Goal: Task Accomplishment & Management: Use online tool/utility

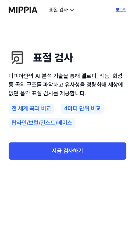
click at [26, 149] on link "지금 검사하기" at bounding box center [68, 151] width 118 height 17
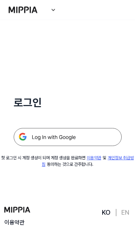
scroll to position [30, 0]
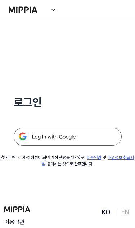
click at [42, 136] on img at bounding box center [68, 137] width 108 height 18
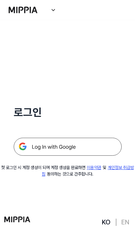
scroll to position [0, 0]
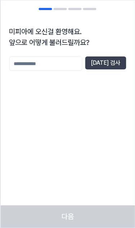
click at [115, 63] on button "중복 검사" at bounding box center [105, 63] width 41 height 13
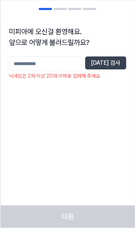
click at [42, 68] on input "text" at bounding box center [45, 64] width 73 height 14
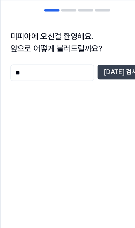
type input "**"
click at [109, 52] on div "미피아에 오신걸 환영해요. 앞으로 어떻게 불러드릴까요? ** 중복 검사" at bounding box center [67, 79] width 134 height 122
click at [106, 68] on button "중복 검사" at bounding box center [105, 63] width 41 height 13
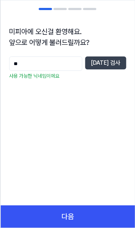
click at [101, 228] on button "다음" at bounding box center [67, 217] width 134 height 22
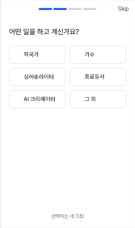
click at [90, 77] on button "프로듀서" at bounding box center [98, 77] width 57 height 18
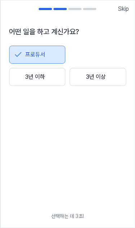
click at [21, 77] on div at bounding box center [18, 77] width 9 height 9
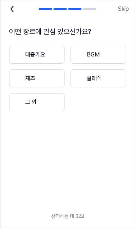
click at [27, 106] on button "그 외" at bounding box center [37, 102] width 56 height 18
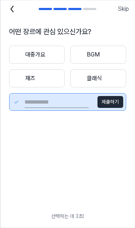
click at [21, 54] on div at bounding box center [18, 54] width 9 height 9
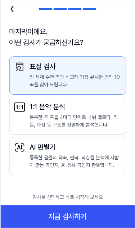
click at [102, 228] on button "지금 검사하기" at bounding box center [67, 217] width 134 height 22
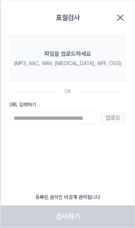
click at [98, 54] on label "파일을 업로드하세요 (MP3, AAC, WAV, FLAC, AIFF, OGG)" at bounding box center [67, 58] width 117 height 47
click at [0, 0] on input "파일을 업로드하세요 (MP3, AAC, WAV, FLAC, AIFF, OGG)" at bounding box center [0, 0] width 0 height 0
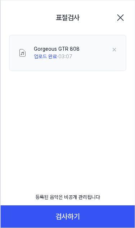
click at [84, 228] on button "검사하기" at bounding box center [67, 217] width 134 height 22
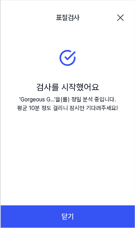
click at [99, 228] on button "닫기" at bounding box center [67, 217] width 134 height 22
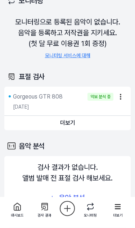
scroll to position [24, 0]
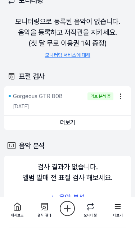
click at [73, 125] on button "더보기" at bounding box center [67, 123] width 126 height 14
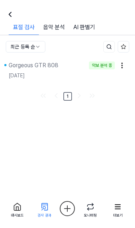
click at [46, 207] on icon at bounding box center [45, 207] width 10 height 10
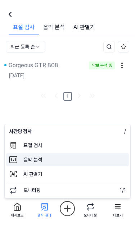
click at [81, 160] on 분석 "음악 분석" at bounding box center [67, 159] width 123 height 13
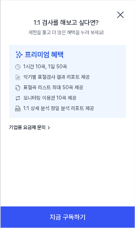
click at [133, 78] on div "프리미엄 혜택 1시간 10곡, 1일 50곡 악기별 표절검사 결과 리포트 제공 표절곡 리스트 최대 50곡 제공 모니터링 이용권 10곡 제공 1:…" at bounding box center [67, 95] width 134 height 101
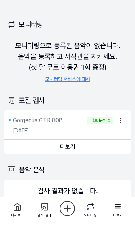
click at [82, 151] on button "더보기" at bounding box center [67, 147] width 126 height 14
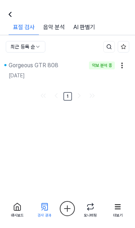
click at [65, 68] on div "Gorgeous GTR 808" at bounding box center [47, 65] width 77 height 9
click at [108, 66] on div "악보 분석 중" at bounding box center [102, 66] width 26 height 8
click at [31, 69] on div "Gorgeous GTR 808" at bounding box center [34, 65] width 50 height 9
click at [18, 207] on icon at bounding box center [17, 206] width 6 height 7
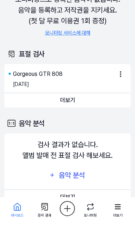
scroll to position [43, 0]
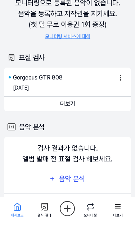
click at [62, 75] on div "Gorgeous GTR 808" at bounding box center [38, 77] width 50 height 9
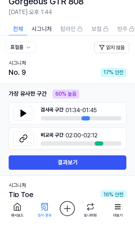
scroll to position [27, 0]
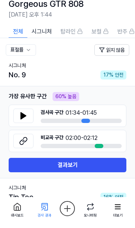
click at [20, 117] on icon at bounding box center [23, 116] width 9 height 9
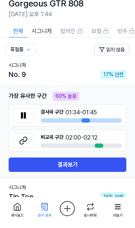
click at [88, 120] on div at bounding box center [85, 120] width 9 height 4
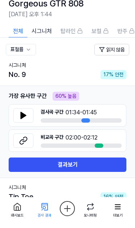
click at [23, 119] on icon at bounding box center [23, 115] width 9 height 9
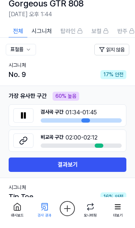
click at [26, 139] on icon at bounding box center [23, 140] width 9 height 9
click at [24, 120] on button at bounding box center [23, 115] width 20 height 14
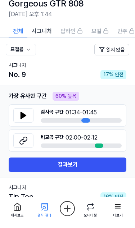
click at [24, 116] on icon at bounding box center [23, 115] width 5 height 6
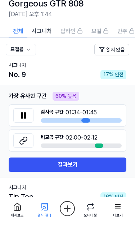
click at [23, 116] on icon at bounding box center [21, 116] width 1 height 6
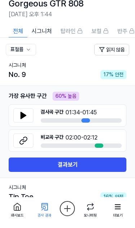
click at [27, 115] on icon at bounding box center [23, 115] width 9 height 9
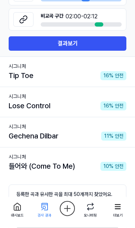
scroll to position [154, 0]
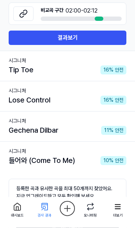
click at [16, 95] on div "Lose Control" at bounding box center [30, 100] width 42 height 11
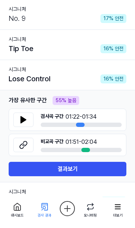
scroll to position [83, 0]
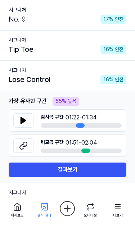
click at [22, 124] on icon at bounding box center [23, 120] width 9 height 9
click at [20, 142] on icon at bounding box center [23, 146] width 9 height 9
click at [22, 121] on icon at bounding box center [23, 120] width 5 height 6
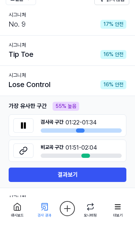
scroll to position [78, 0]
click at [59, 179] on button "결과보기" at bounding box center [68, 175] width 118 height 14
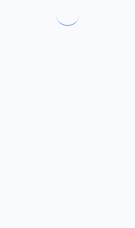
scroll to position [0, 0]
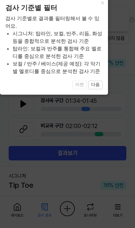
scroll to position [39, 0]
click at [101, 8] on button "×" at bounding box center [103, 2] width 12 height 10
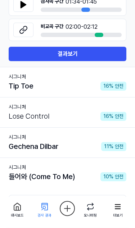
scroll to position [139, 0]
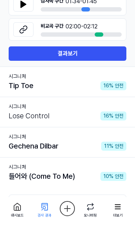
click at [36, 177] on div "들어와 (Come To Me)" at bounding box center [42, 176] width 66 height 11
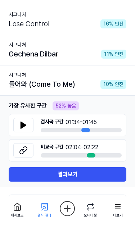
click at [24, 126] on icon at bounding box center [23, 125] width 5 height 6
click at [22, 152] on icon at bounding box center [23, 150] width 9 height 9
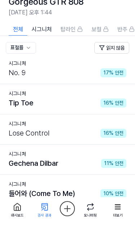
scroll to position [29, 0]
click at [27, 50] on html "대시보드 가격안내 업데이트 문의하기 1 우아 대시보드 표절 검사 음악 분석 AI 판별기 모니터링 평가판 더보기 검사 [DATE] 모니터링 1 …" at bounding box center [67, 85] width 135 height 228
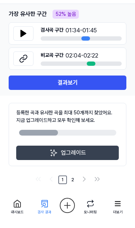
scroll to position [228, 0]
